Goal: Transaction & Acquisition: Purchase product/service

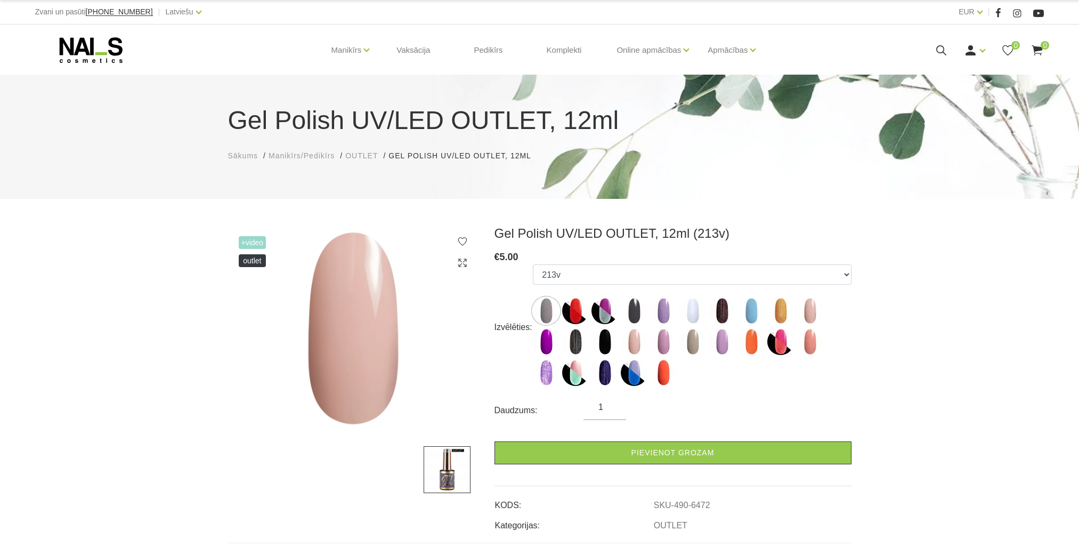
select select "6472"
click at [945, 54] on use at bounding box center [941, 50] width 10 height 10
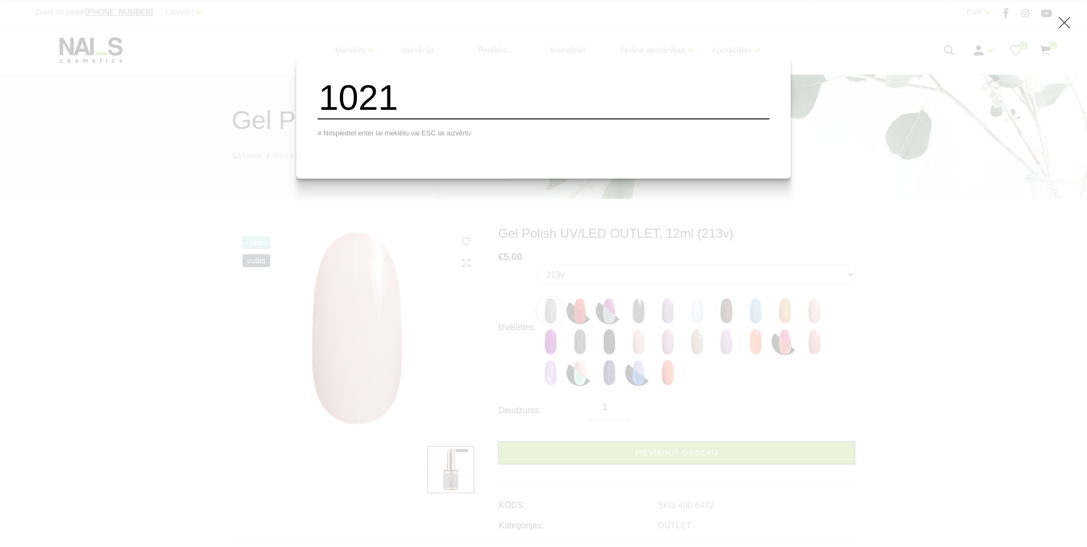
type input "1021"
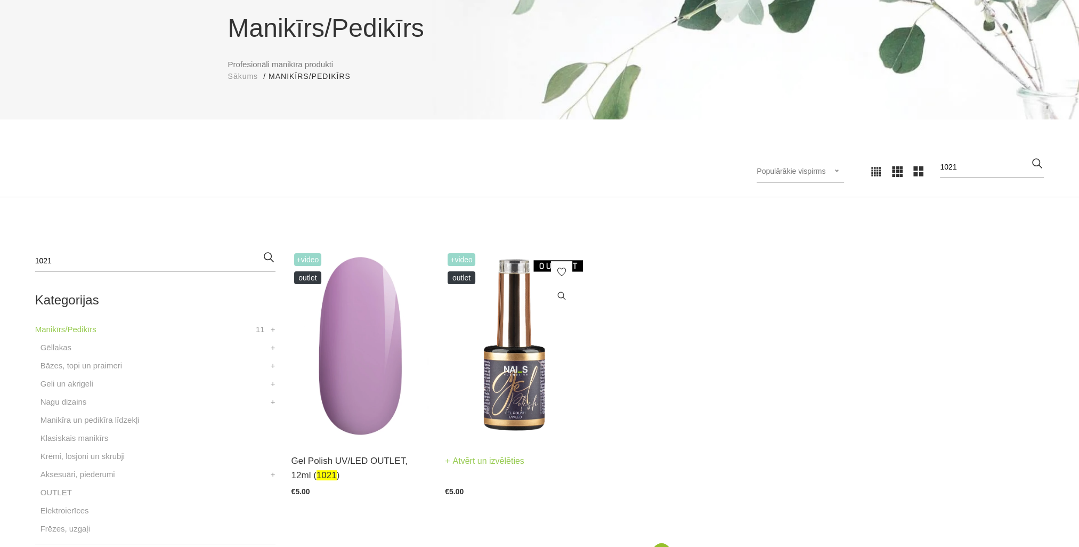
scroll to position [160, 0]
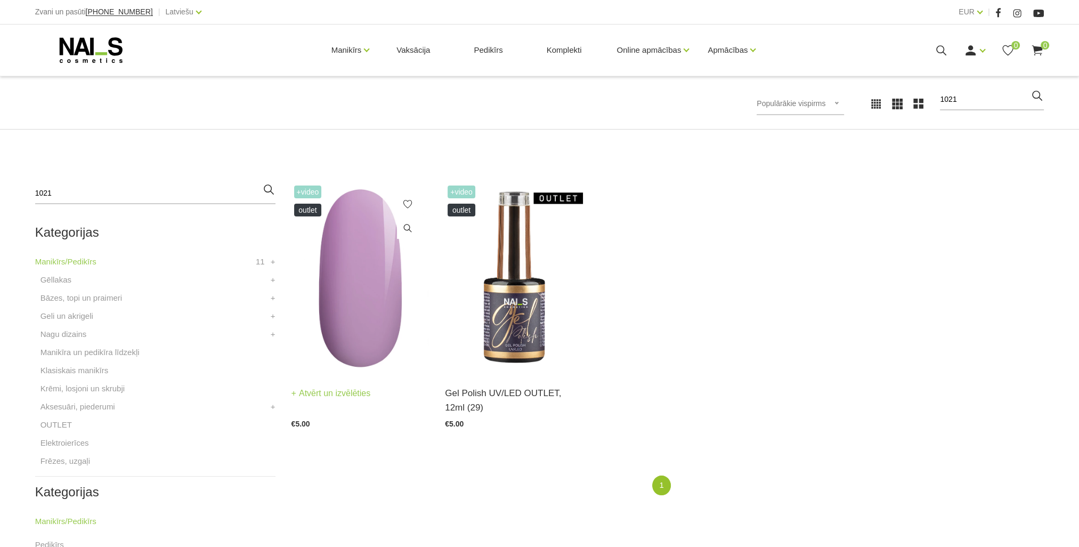
click at [340, 303] on img at bounding box center [360, 278] width 138 height 190
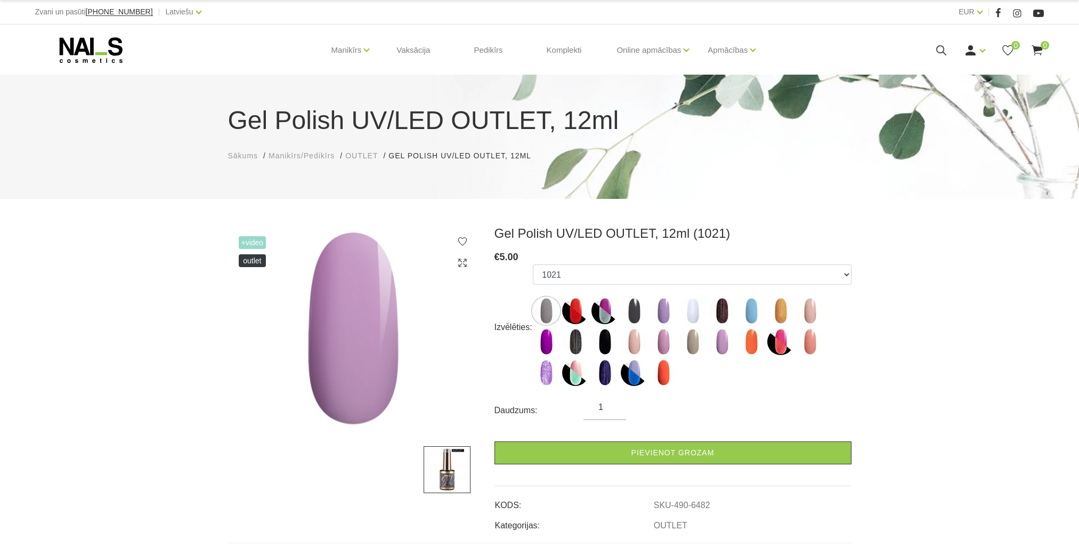
select select "6482"
click at [728, 350] on img at bounding box center [722, 341] width 27 height 27
